Goal: Task Accomplishment & Management: Complete application form

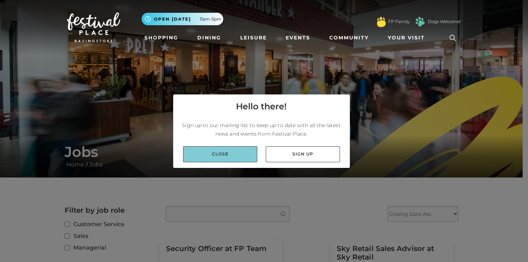
click at [221, 161] on link "Close" at bounding box center [220, 154] width 74 height 16
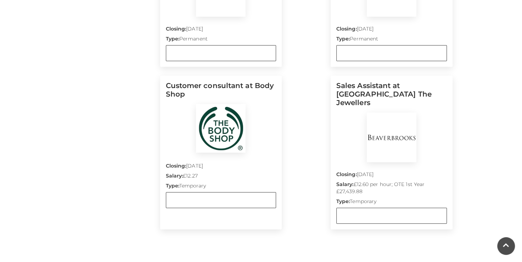
scroll to position [613, 0]
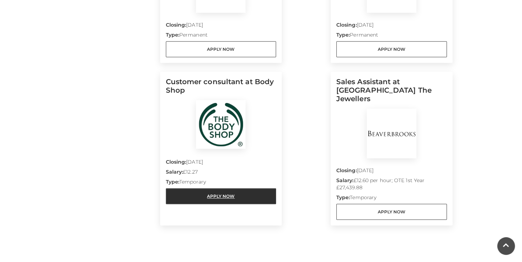
click at [246, 194] on link "Apply Now" at bounding box center [221, 196] width 111 height 16
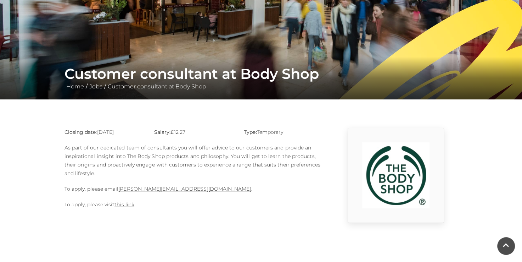
scroll to position [79, 0]
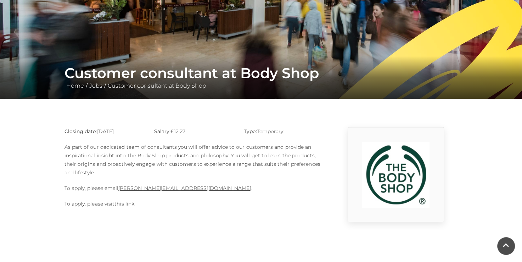
click at [123, 202] on link "this link" at bounding box center [125, 203] width 20 height 6
